Goal: Information Seeking & Learning: Learn about a topic

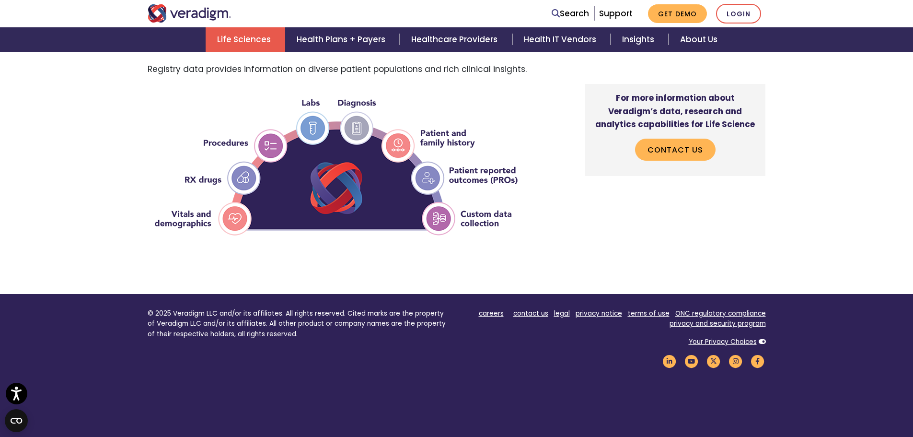
click at [258, 42] on link "Life Sciences" at bounding box center [246, 39] width 80 height 24
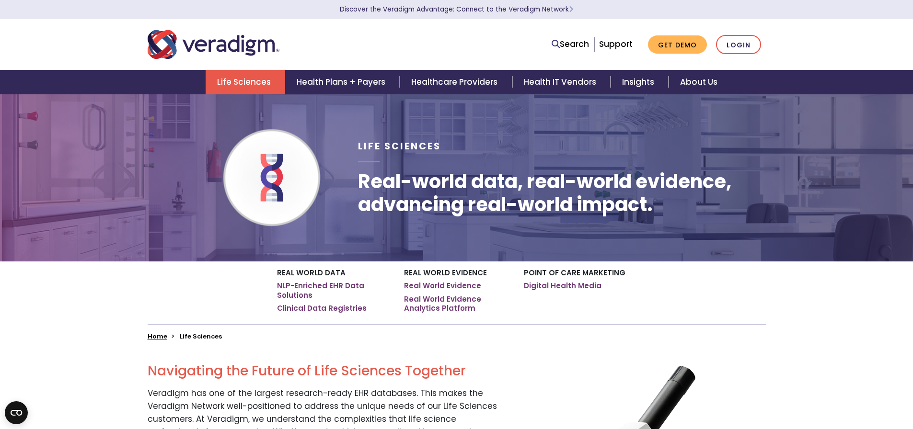
click at [38, 316] on div "Real World Data NLP-Enriched EHR Data Solutions Clinical Data Registries Real W…" at bounding box center [456, 301] width 913 height 79
click at [348, 310] on link "Clinical Data Registries" at bounding box center [322, 309] width 90 height 10
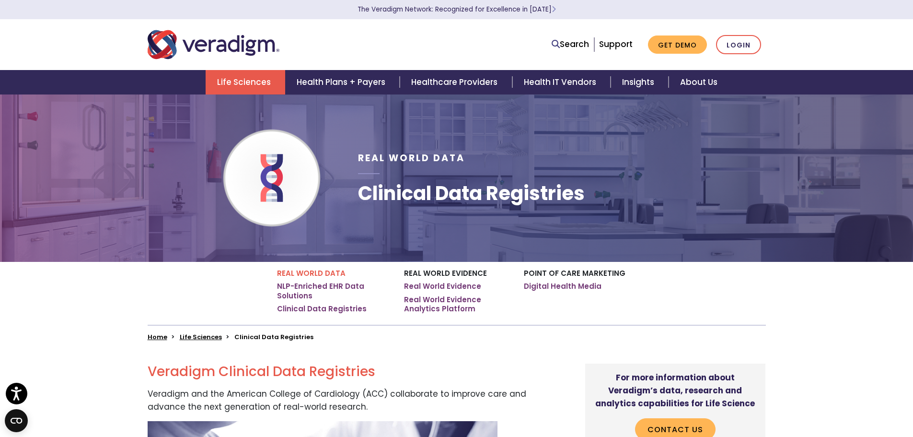
click at [88, 286] on div "Real World Data NLP-Enriched EHR Data Solutions Clinical Data Registries Real W…" at bounding box center [456, 301] width 913 height 79
click at [309, 284] on link "NLP-Enriched EHR Data Solutions" at bounding box center [333, 290] width 113 height 19
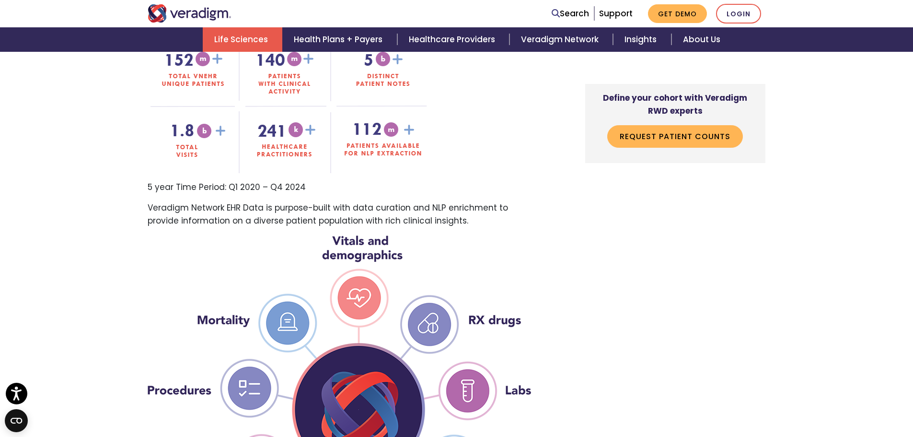
scroll to position [527, 0]
